Goal: Answer question/provide support

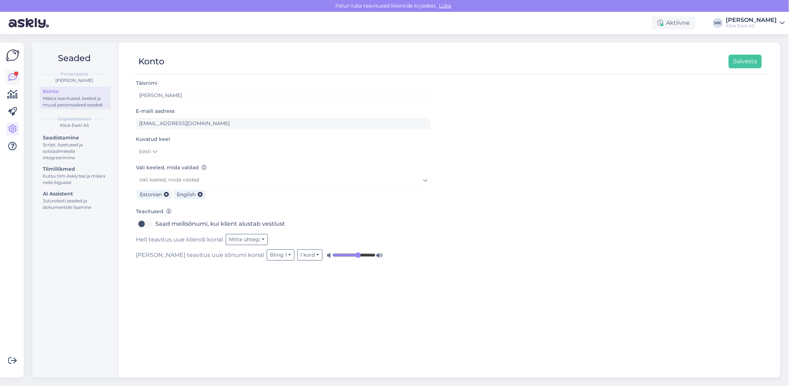
click at [16, 73] on div at bounding box center [16, 74] width 4 height 4
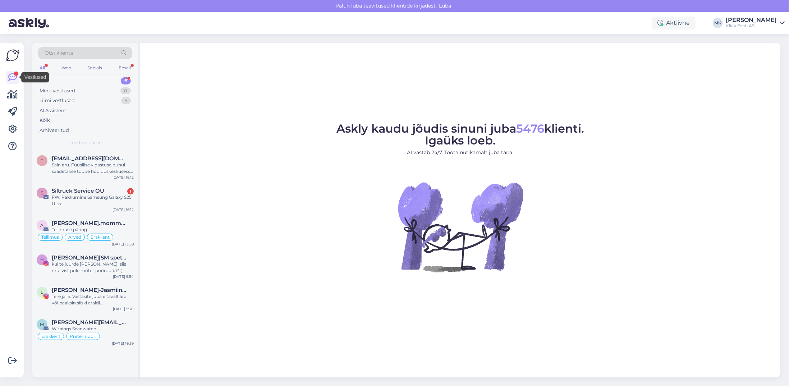
click at [59, 80] on div "Uus 6" at bounding box center [85, 81] width 94 height 10
click at [119, 199] on div "FW: Pakkumine Samsung Galaxy S25 Ultra" at bounding box center [93, 200] width 82 height 13
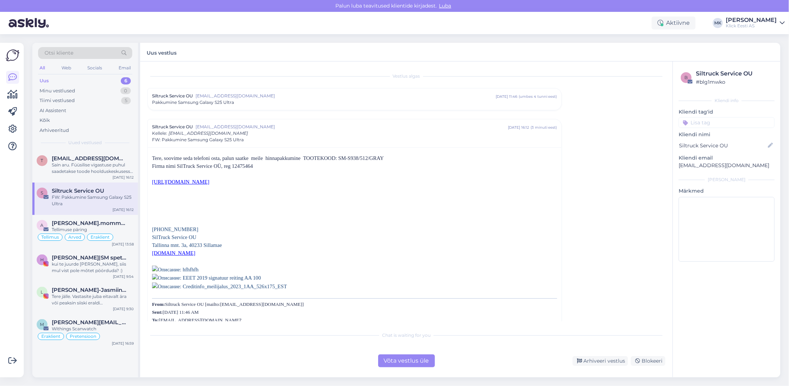
click at [403, 358] on div "Võta vestlus üle" at bounding box center [406, 361] width 57 height 13
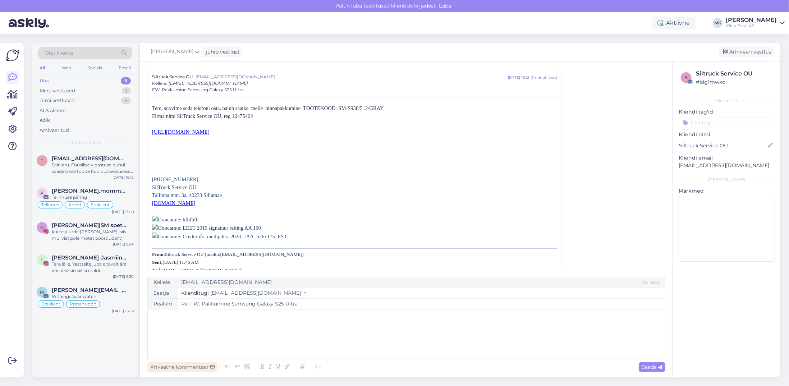
click at [182, 368] on div "Privaatne kommentaar" at bounding box center [182, 367] width 70 height 10
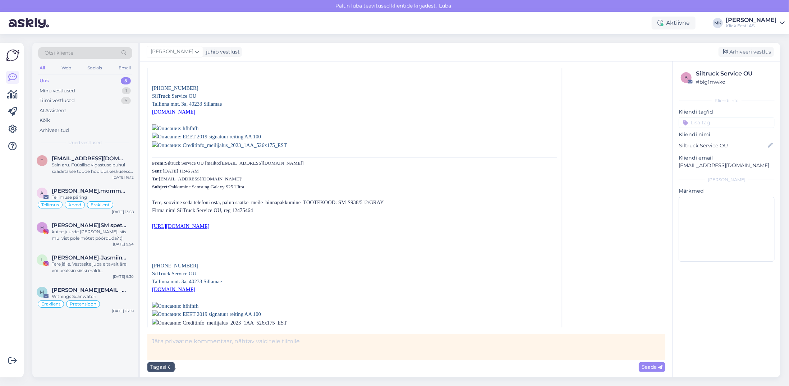
scroll to position [155, 0]
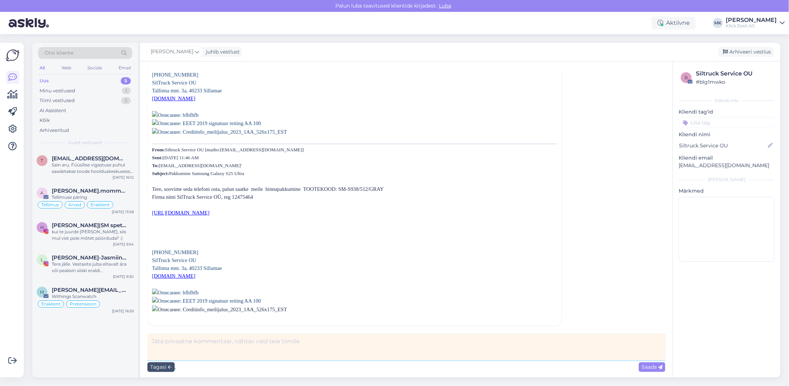
click at [177, 348] on textarea at bounding box center [406, 347] width 518 height 26
type textarea "Äriosakonnast vastatud 15 minutit tagasi, arhiveerin siin"
click at [648, 366] on span "Saada" at bounding box center [652, 367] width 21 height 6
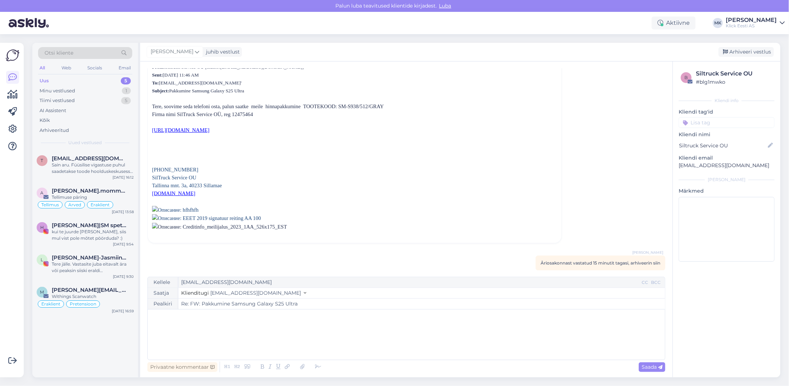
scroll to position [242, 0]
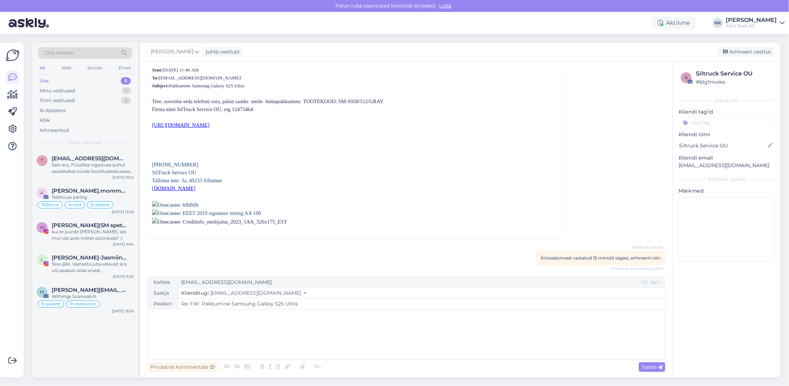
click at [209, 322] on div "﻿" at bounding box center [406, 334] width 510 height 43
click at [209, 321] on div "﻿" at bounding box center [406, 334] width 510 height 43
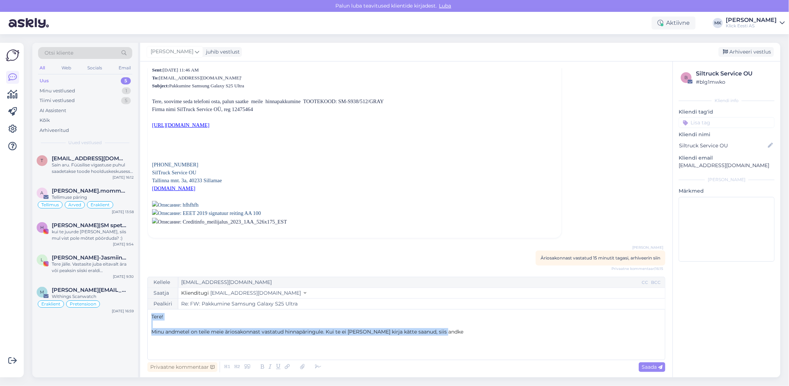
drag, startPoint x: 447, startPoint y: 334, endPoint x: 140, endPoint y: 301, distance: 309.6
click at [140, 301] on div "Otsi kliente All Web Socials Email Uus 5 Minu vestlused 1 Tiimi vestlused 5 AI …" at bounding box center [406, 210] width 748 height 335
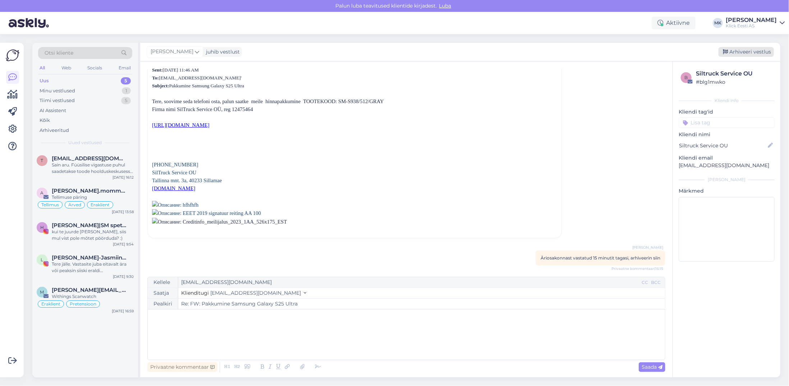
click at [757, 55] on div "Arhiveeri vestlus" at bounding box center [746, 52] width 55 height 10
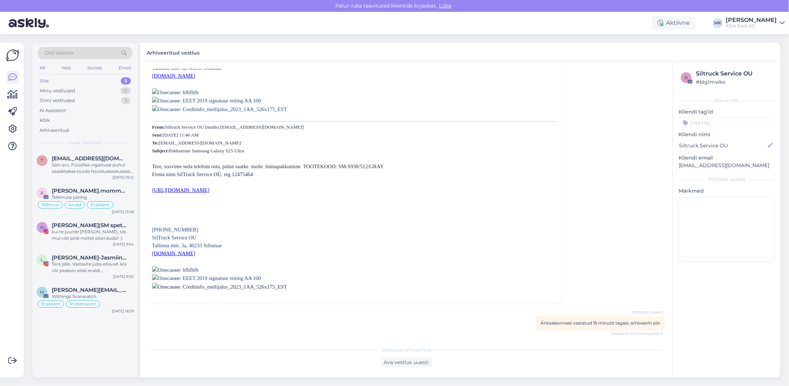
scroll to position [177, 0]
click at [92, 168] on div "Sain aru. Füüsilise vigastuse puhul saadetakse toode hoolduskeskusesse kontroll…" at bounding box center [93, 168] width 82 height 13
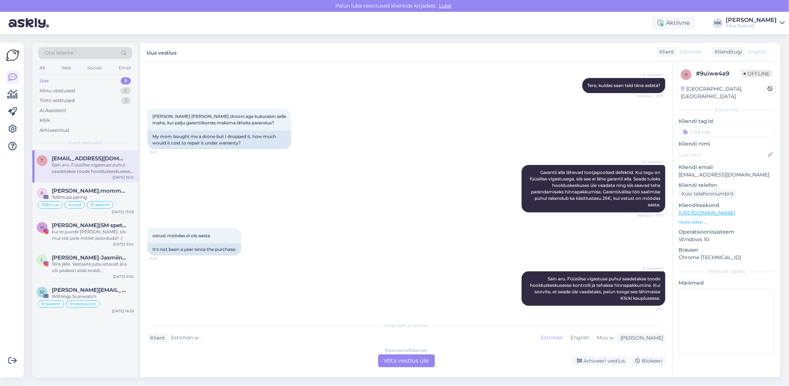
scroll to position [74, 0]
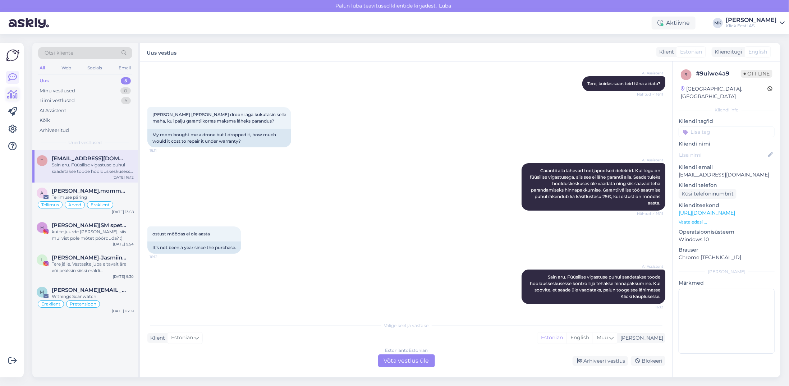
click at [12, 92] on icon at bounding box center [13, 94] width 10 height 9
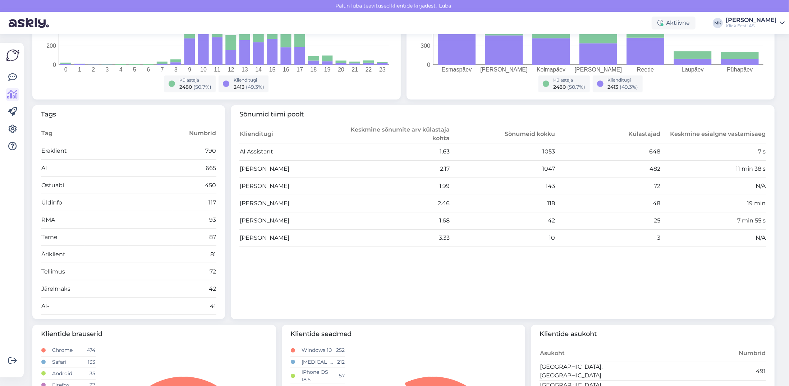
scroll to position [180, 0]
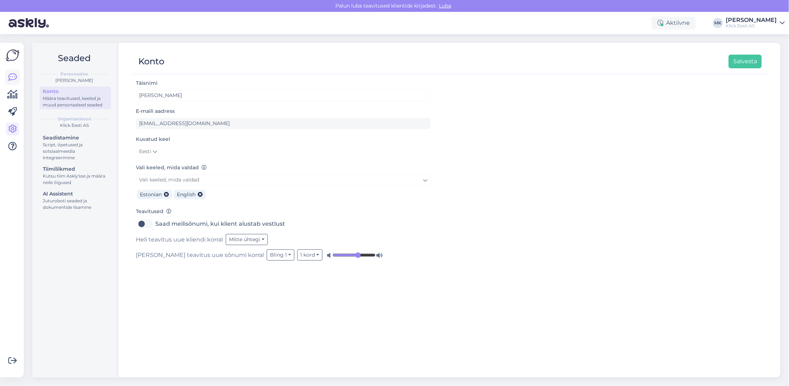
click at [13, 75] on icon at bounding box center [12, 77] width 9 height 9
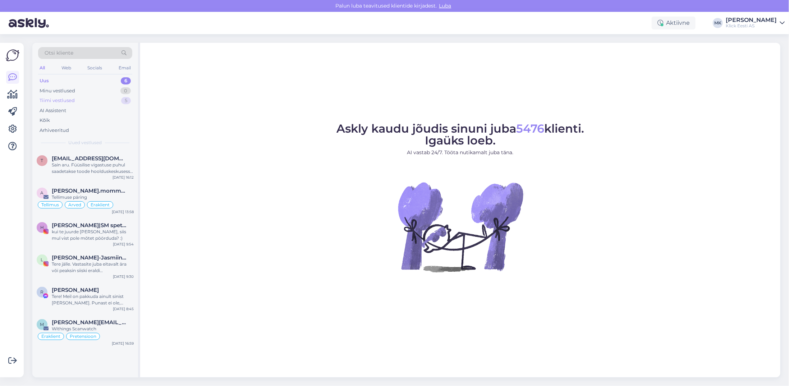
click at [54, 102] on div "Tiimi vestlused" at bounding box center [57, 100] width 35 height 7
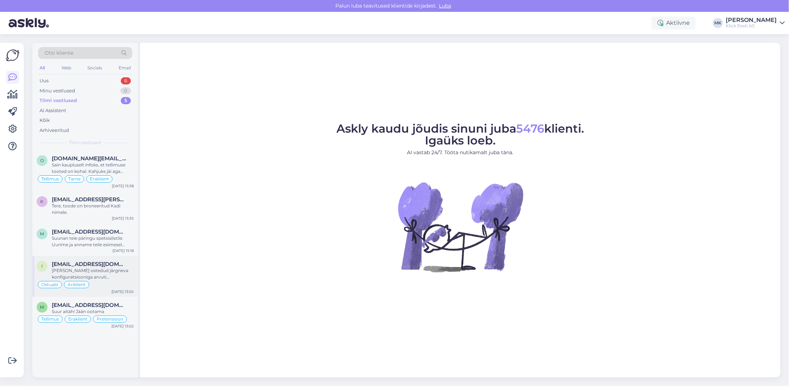
click at [91, 271] on div "[PERSON_NAME] ostedud järgneva konfiguratsiooniga arvuti [PERSON_NAME]. Kas ole…" at bounding box center [93, 274] width 82 height 13
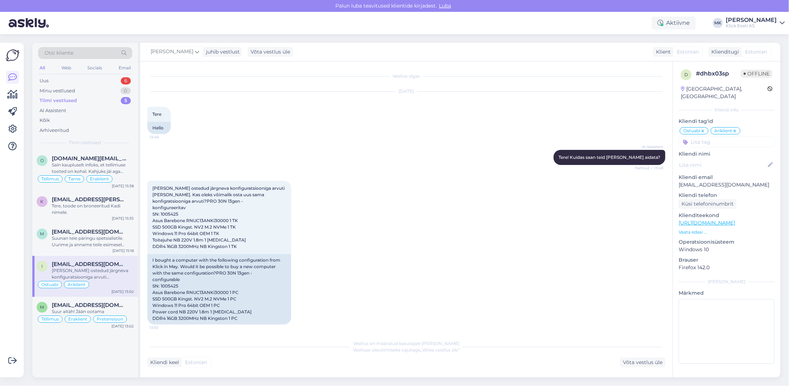
scroll to position [3, 0]
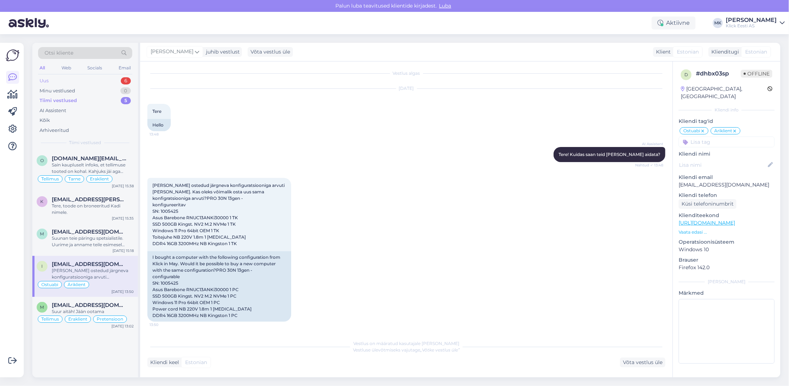
click at [52, 83] on div "Uus 6" at bounding box center [85, 81] width 94 height 10
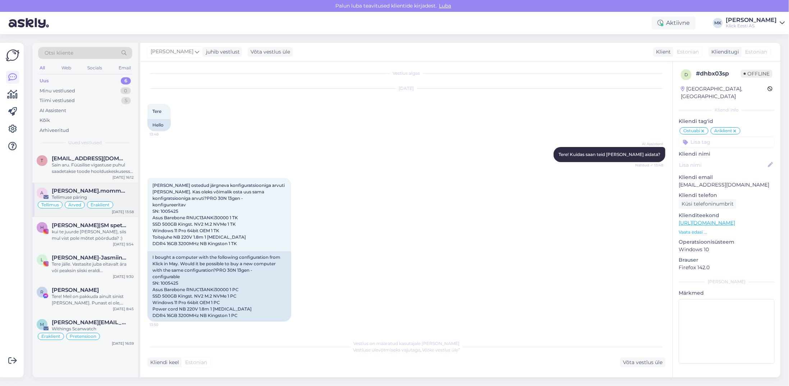
click at [72, 195] on div "Tellimuse päring" at bounding box center [93, 197] width 82 height 6
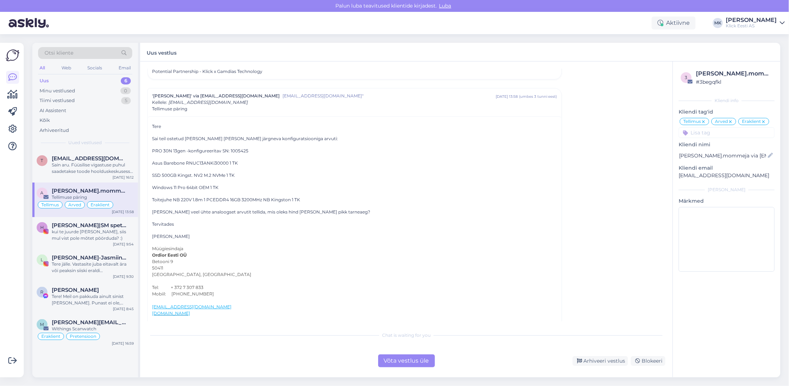
scroll to position [2811, 0]
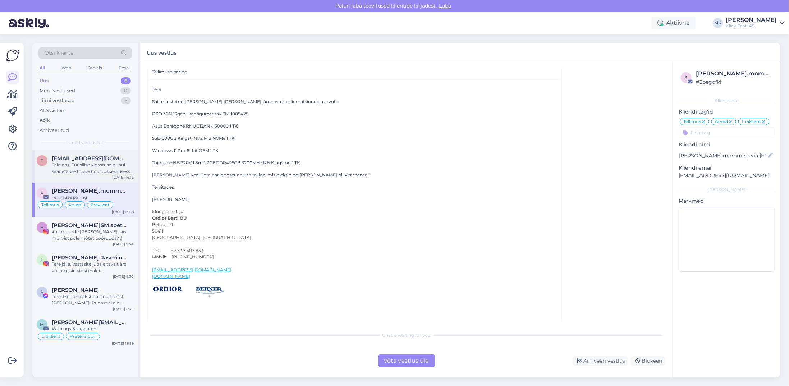
click at [94, 165] on div "Sain aru. Füüsilise vigastuse puhul saadetakse toode hoolduskeskusesse kontroll…" at bounding box center [93, 168] width 82 height 13
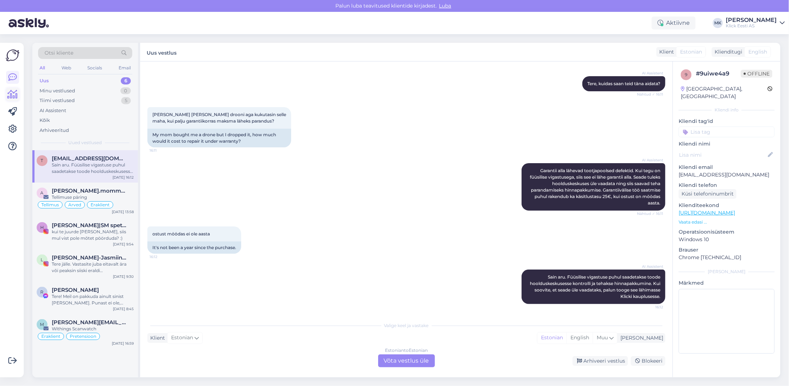
click at [12, 96] on icon at bounding box center [13, 94] width 10 height 9
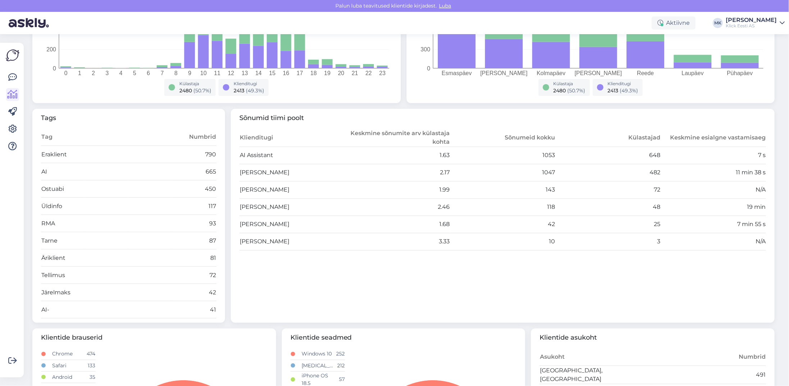
scroll to position [180, 0]
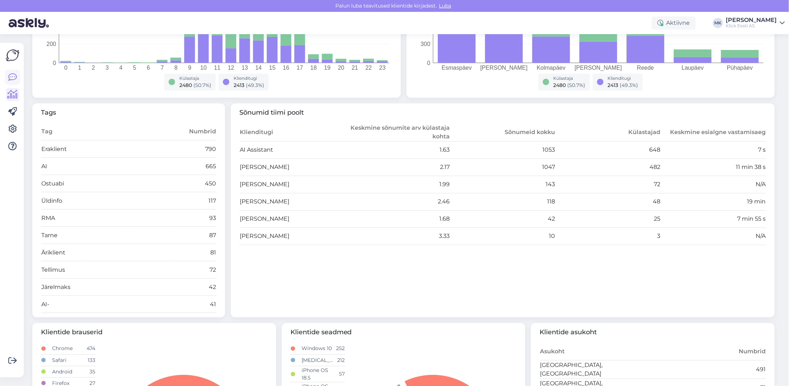
click at [15, 78] on icon at bounding box center [12, 77] width 9 height 9
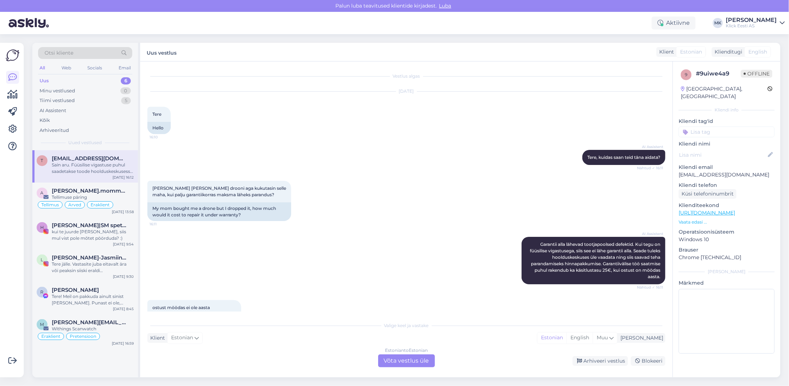
scroll to position [74, 0]
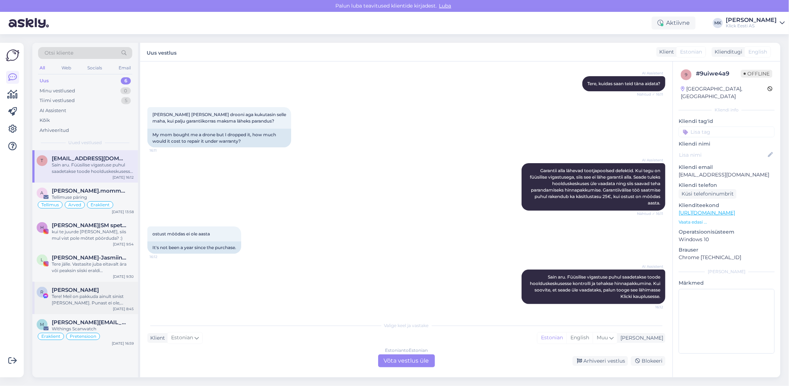
click at [122, 294] on div "Tere! Meil on pakkuda ainult sinist [PERSON_NAME]. Punast ei ole, kahjuks." at bounding box center [93, 299] width 82 height 13
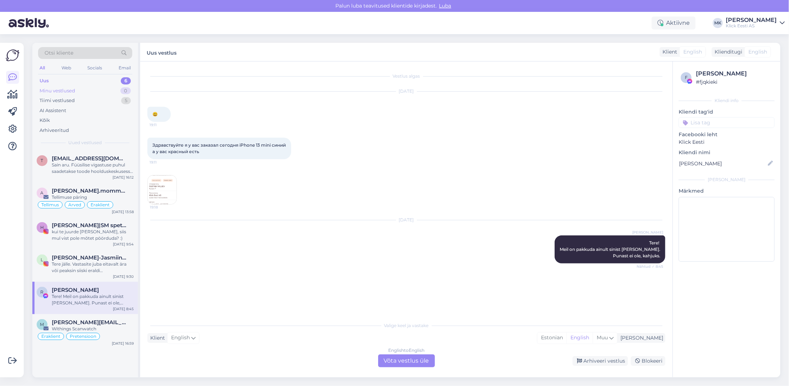
click at [42, 86] on div "Minu vestlused 0" at bounding box center [85, 91] width 94 height 10
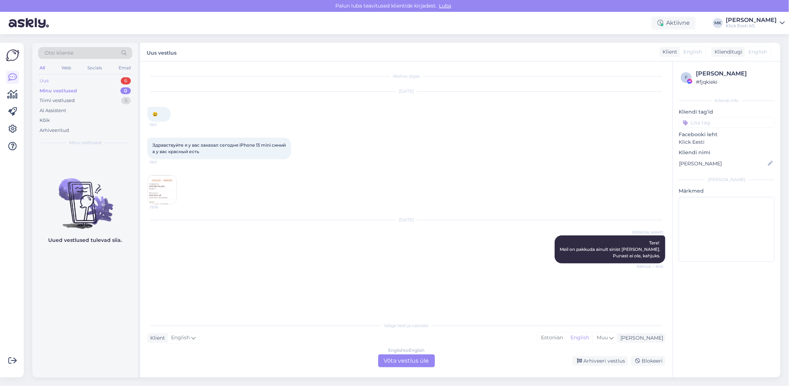
click at [45, 81] on div "Uus" at bounding box center [44, 80] width 9 height 7
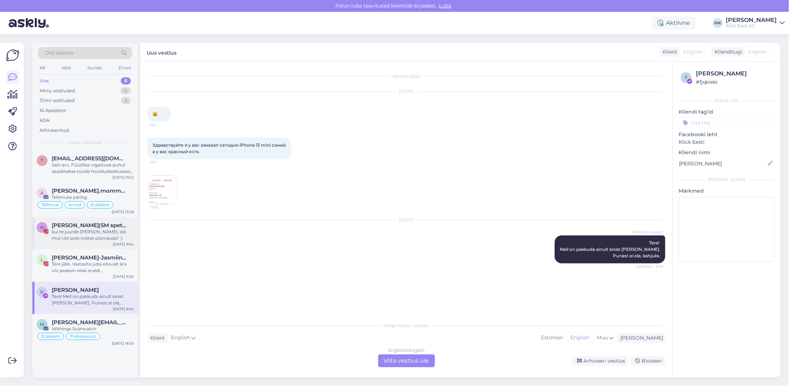
click at [99, 229] on div "kui te juurde [PERSON_NAME], siis mul vist pole mõtet pöörduda? :)" at bounding box center [93, 235] width 82 height 13
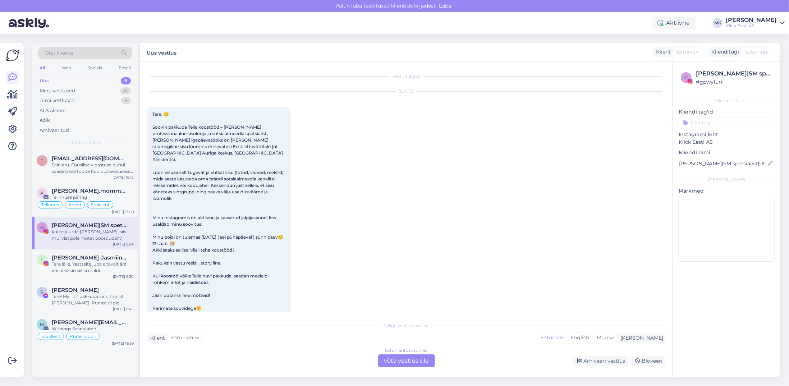
scroll to position [1321, 0]
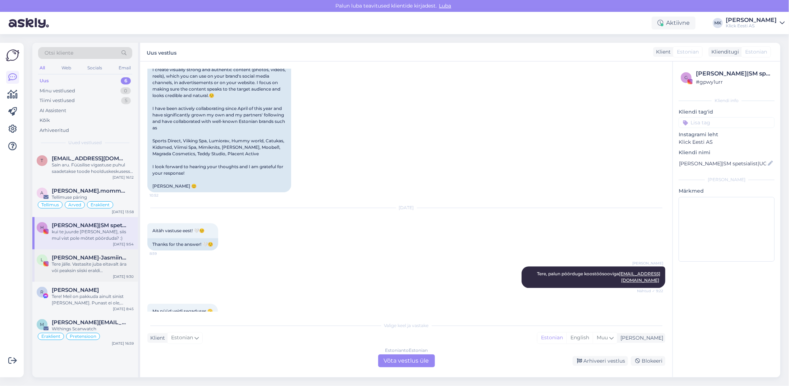
click at [72, 267] on div "Tere jälle. Vastasite juba eitavalt ära või peaksin siiski eraldi [PERSON_NAME]…" at bounding box center [93, 267] width 82 height 13
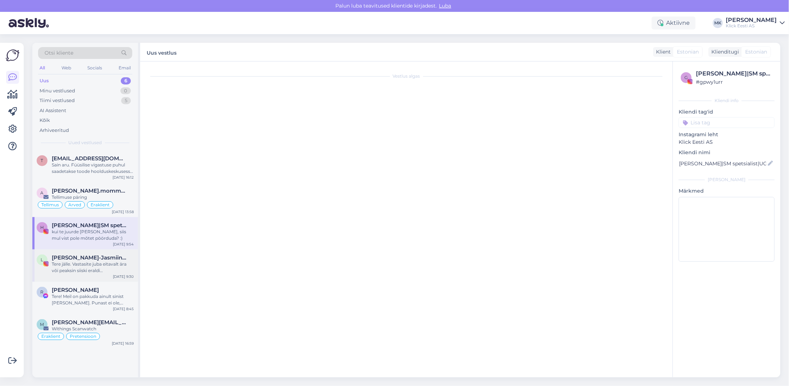
scroll to position [0, 0]
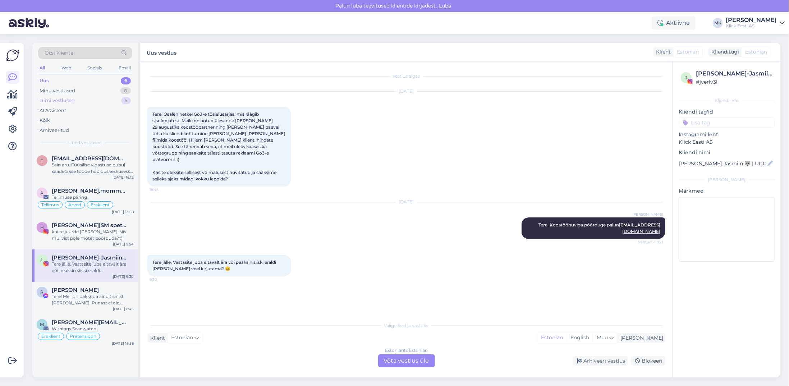
click at [65, 101] on div "Tiimi vestlused" at bounding box center [57, 100] width 35 height 7
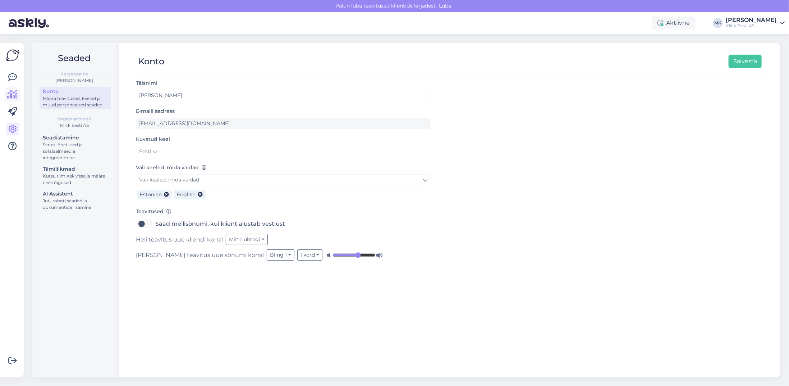
click at [15, 95] on icon at bounding box center [13, 94] width 10 height 9
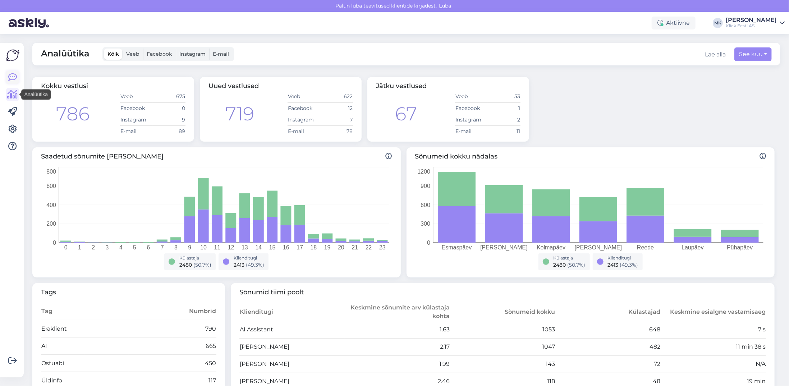
click at [12, 76] on icon at bounding box center [12, 77] width 9 height 9
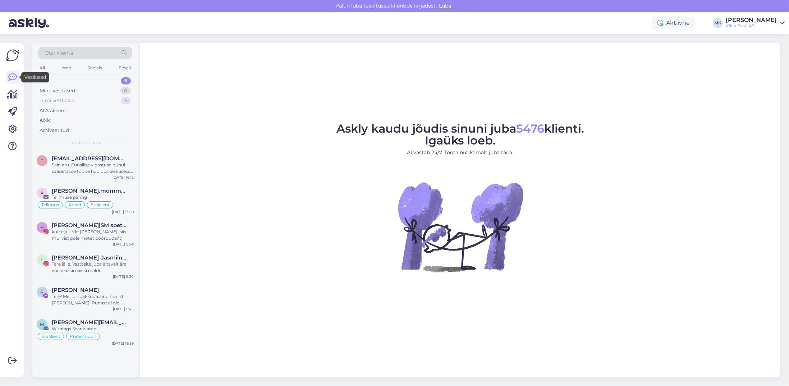
click at [51, 97] on div "Tiimi vestlused" at bounding box center [57, 100] width 35 height 7
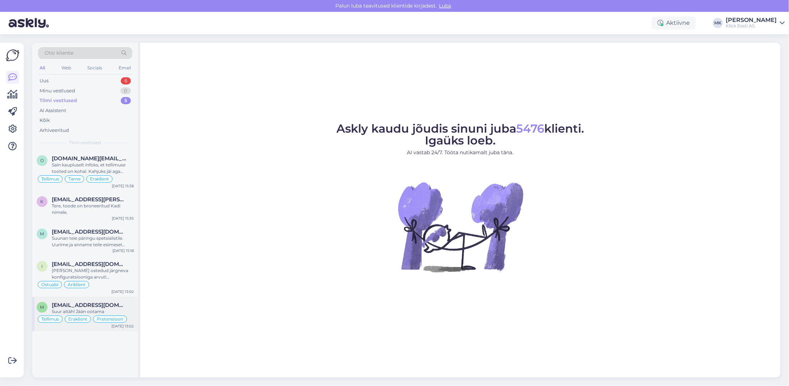
click at [91, 298] on div "m mariaraud2@gmail.com Suur aitäh! Jään ootama Tellimus Eraklient Pretensioon A…" at bounding box center [85, 314] width 106 height 35
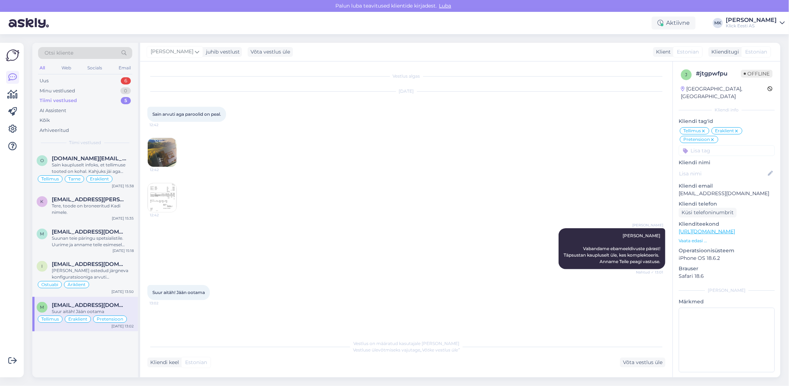
click at [166, 151] on img at bounding box center [162, 152] width 29 height 29
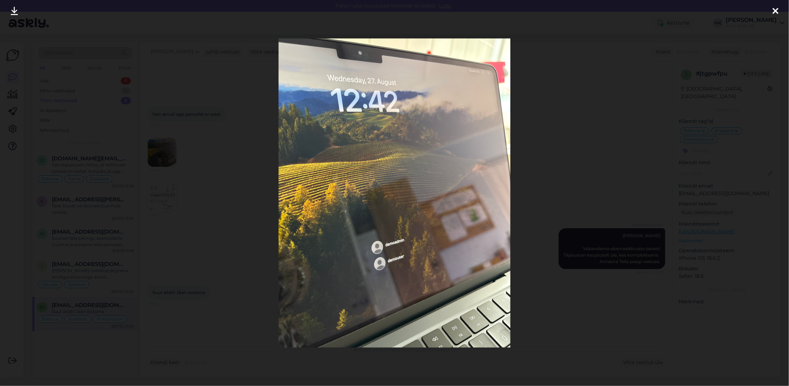
click at [550, 115] on div at bounding box center [394, 193] width 789 height 386
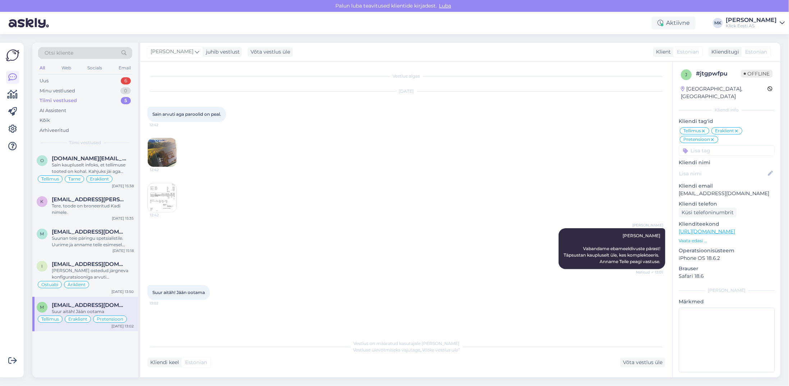
click at [157, 193] on img at bounding box center [162, 197] width 29 height 29
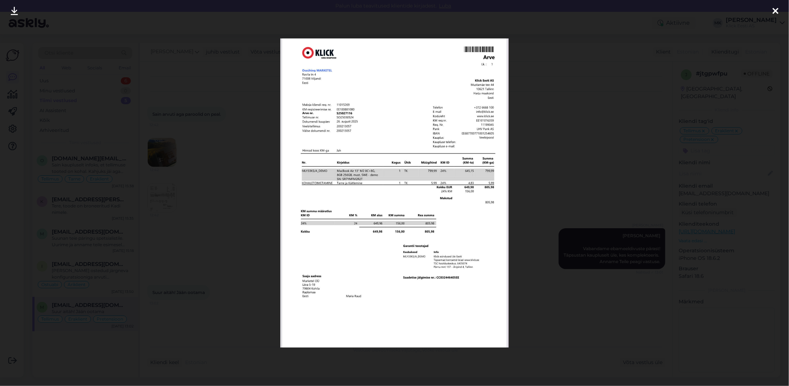
click at [538, 161] on div at bounding box center [394, 193] width 789 height 386
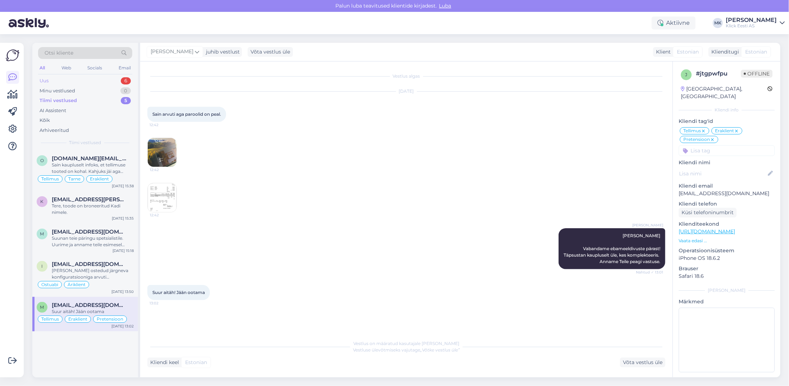
click at [61, 83] on div "Uus 6" at bounding box center [85, 81] width 94 height 10
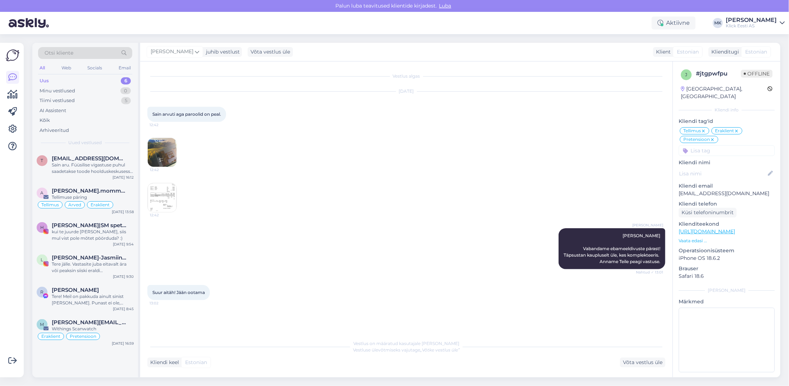
click at [768, 27] on div "Klick Eesti AS" at bounding box center [751, 26] width 51 height 6
click at [728, 74] on div "Logi välja" at bounding box center [721, 73] width 128 height 13
